Goal: Task Accomplishment & Management: Manage account settings

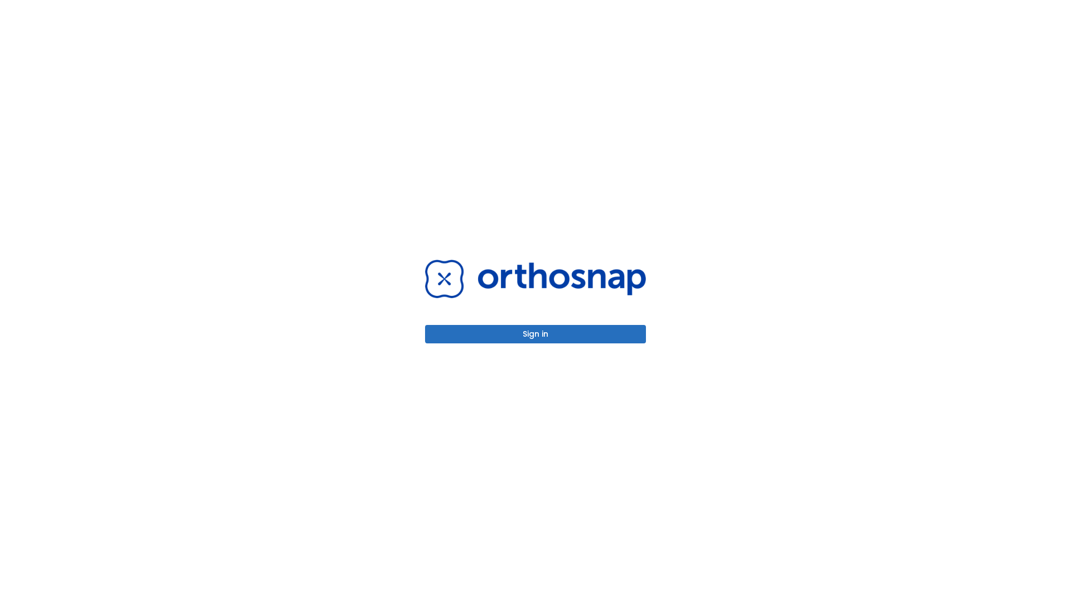
click at [536, 334] on button "Sign in" at bounding box center [535, 334] width 221 height 18
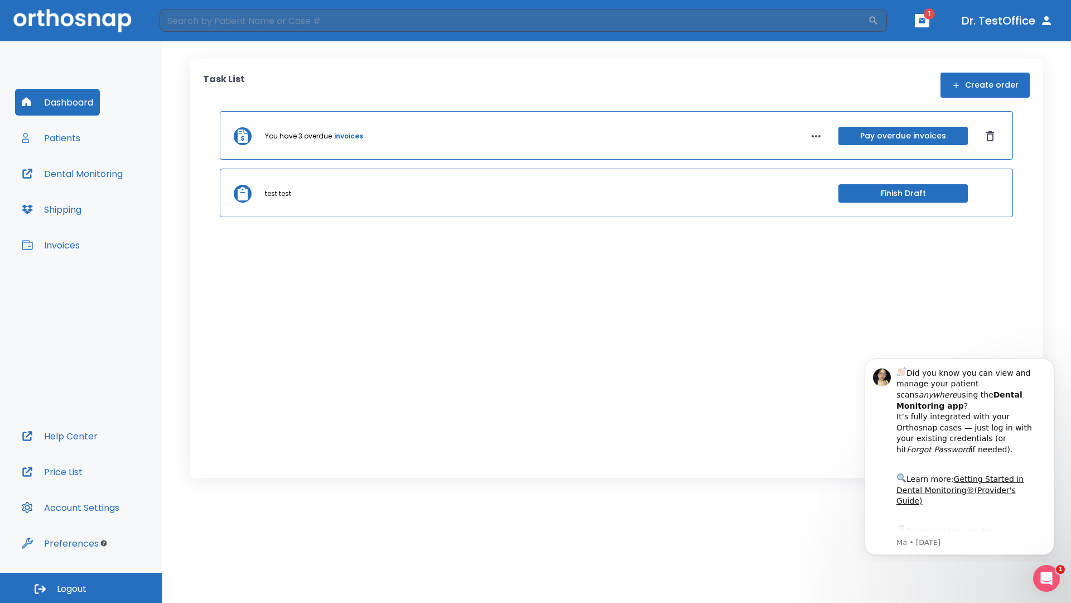
click at [81, 588] on span "Logout" at bounding box center [72, 588] width 30 height 12
